Goal: Navigation & Orientation: Find specific page/section

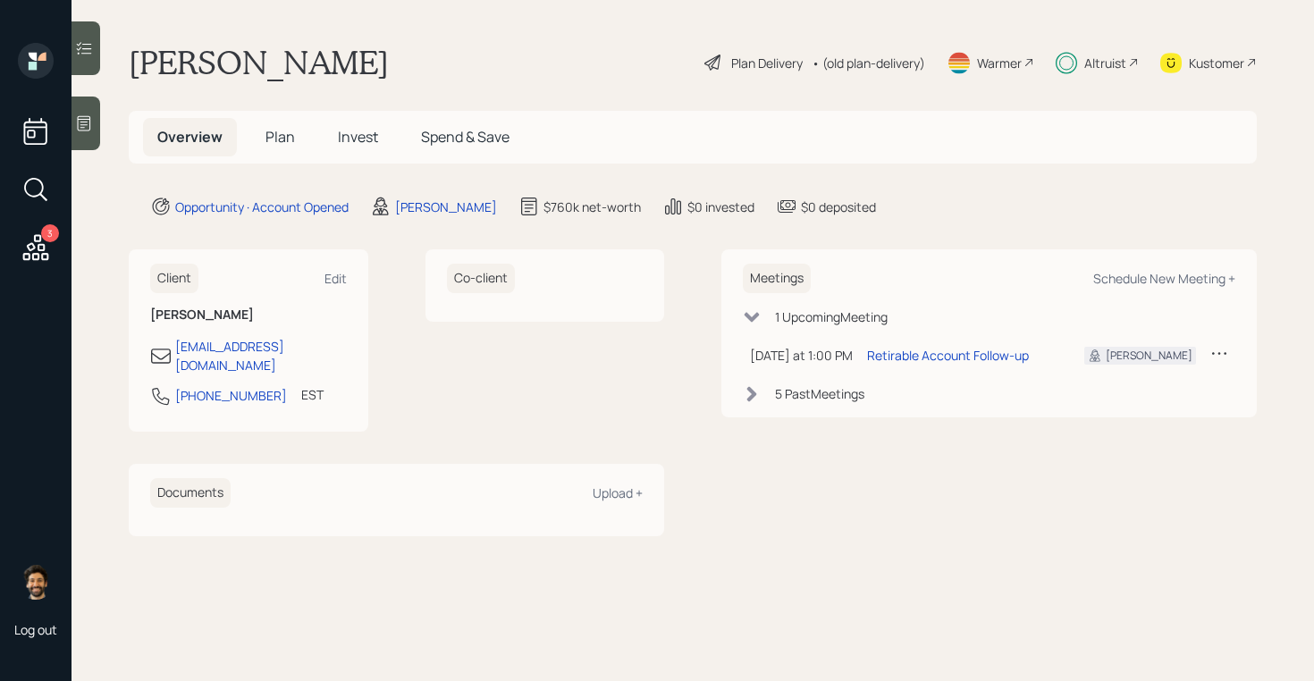
click at [281, 139] on span "Plan" at bounding box center [279, 137] width 29 height 20
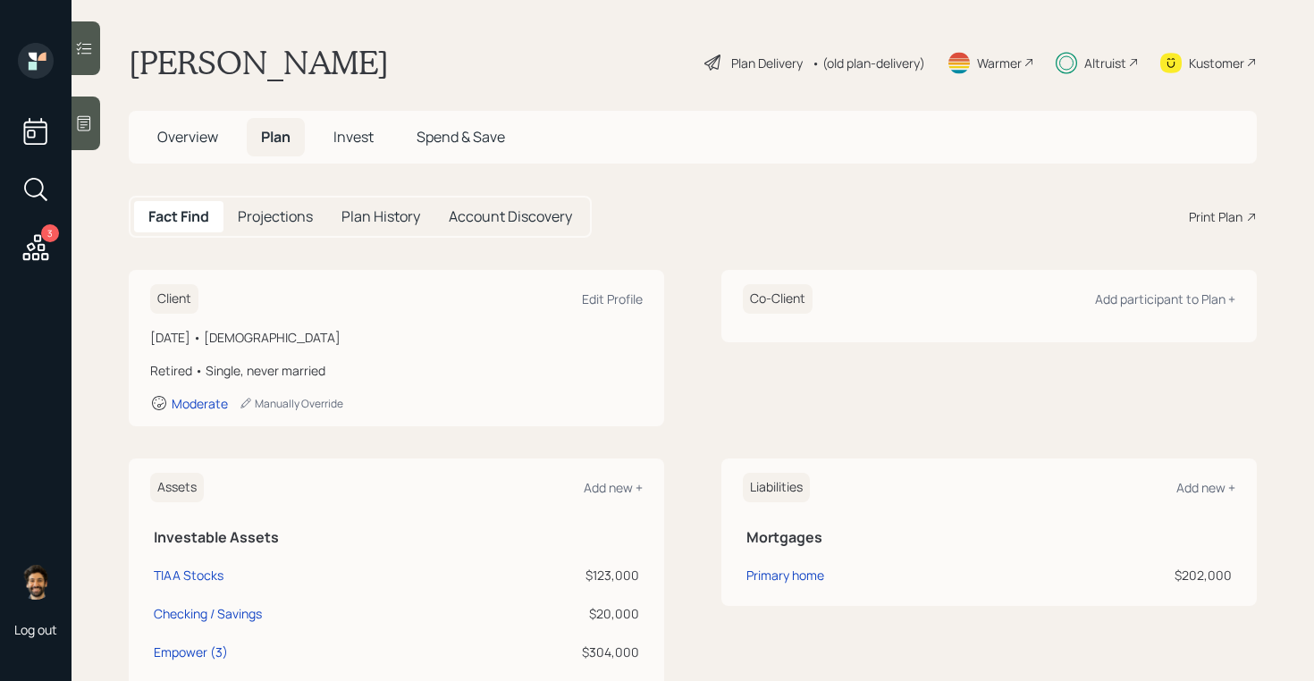
click at [344, 143] on span "Invest" at bounding box center [353, 137] width 40 height 20
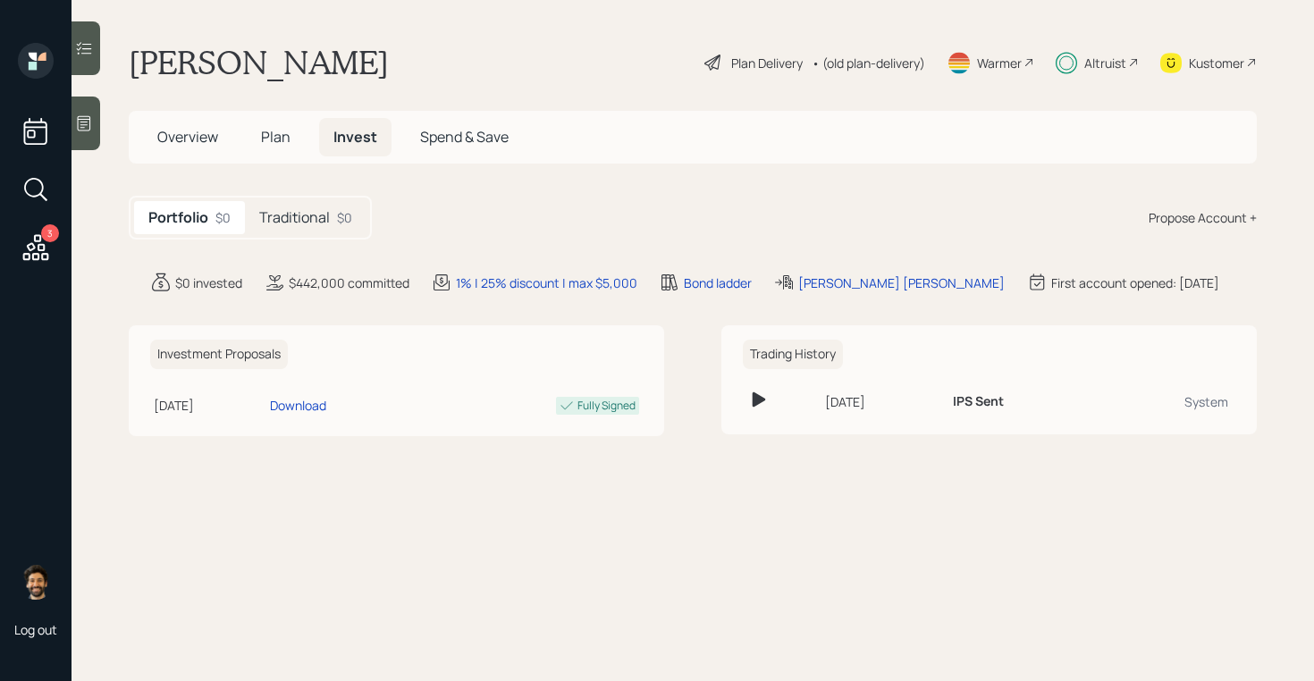
click at [301, 220] on h5 "Traditional" at bounding box center [294, 217] width 71 height 17
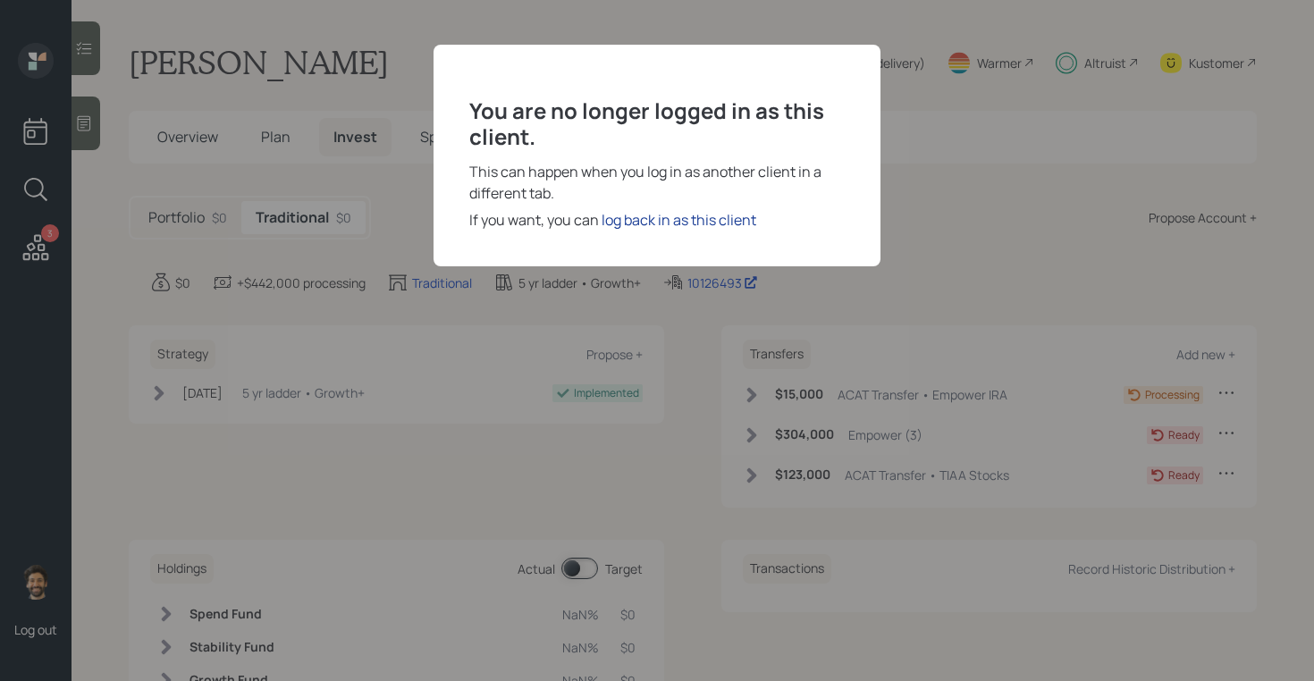
click at [676, 220] on div "log back in as this client" at bounding box center [679, 219] width 155 height 21
